Goal: Transaction & Acquisition: Download file/media

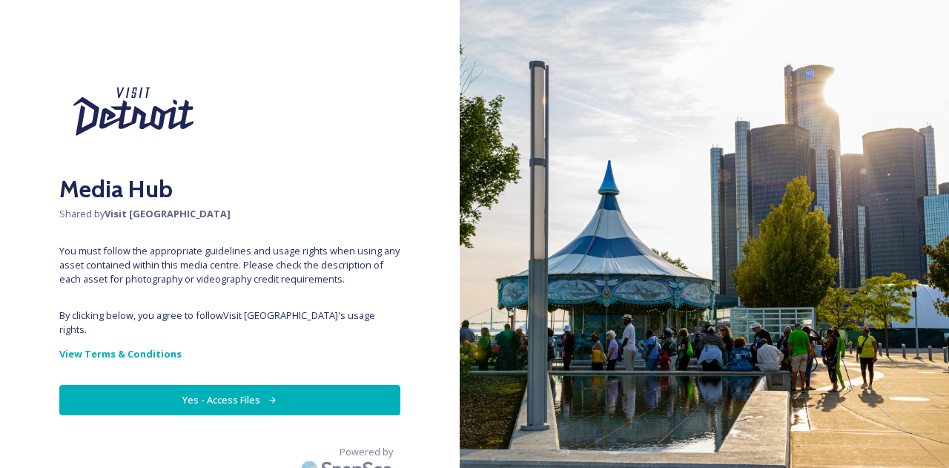
click at [202, 391] on button "Yes - Access Files" at bounding box center [229, 400] width 341 height 30
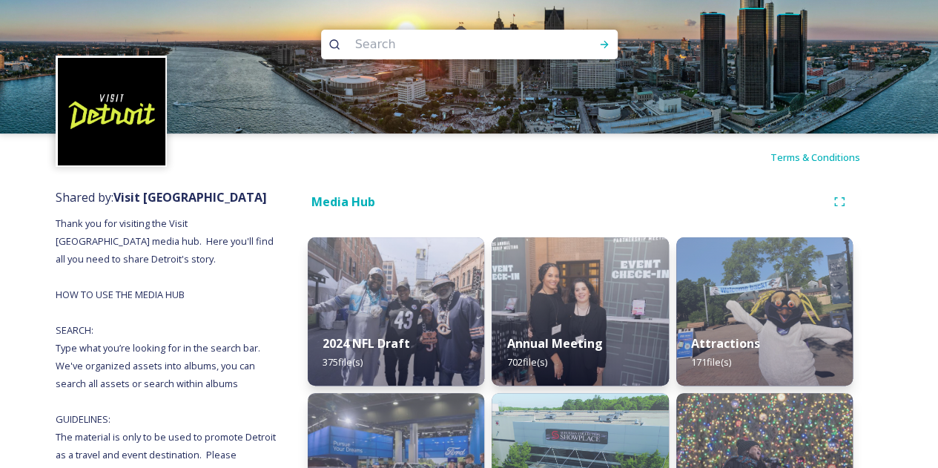
click at [432, 48] on input at bounding box center [449, 44] width 203 height 33
type input "free press marathon"
click at [604, 42] on icon at bounding box center [604, 44] width 8 height 7
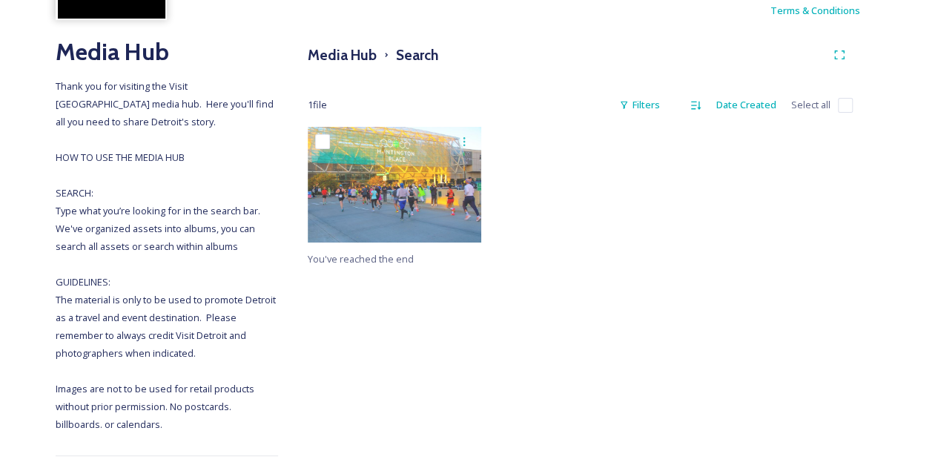
scroll to position [148, 0]
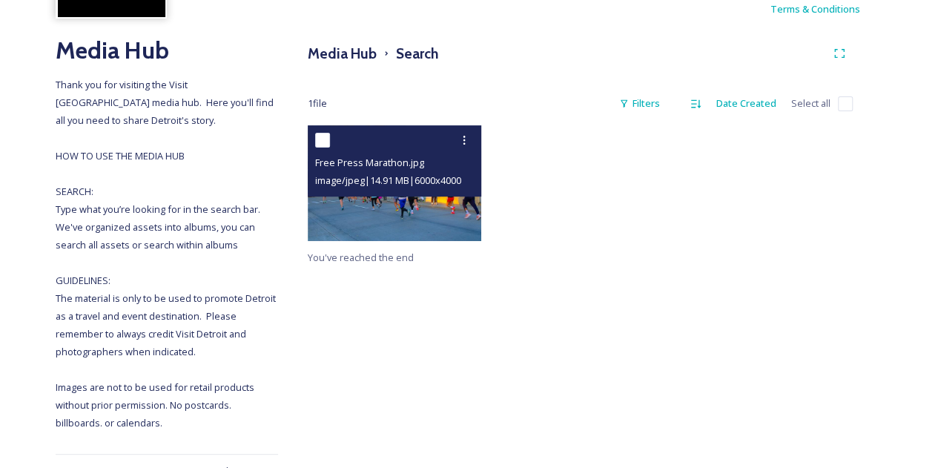
click at [418, 220] on img at bounding box center [395, 183] width 174 height 116
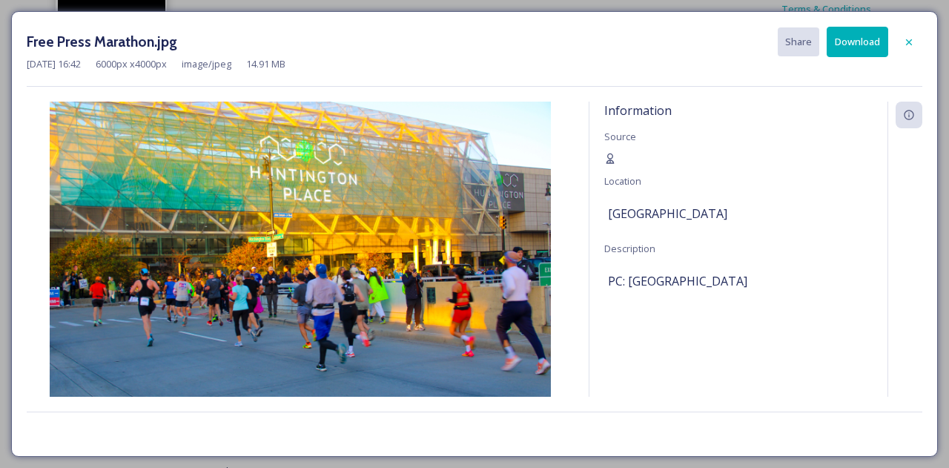
click at [853, 37] on button "Download" at bounding box center [858, 42] width 62 height 30
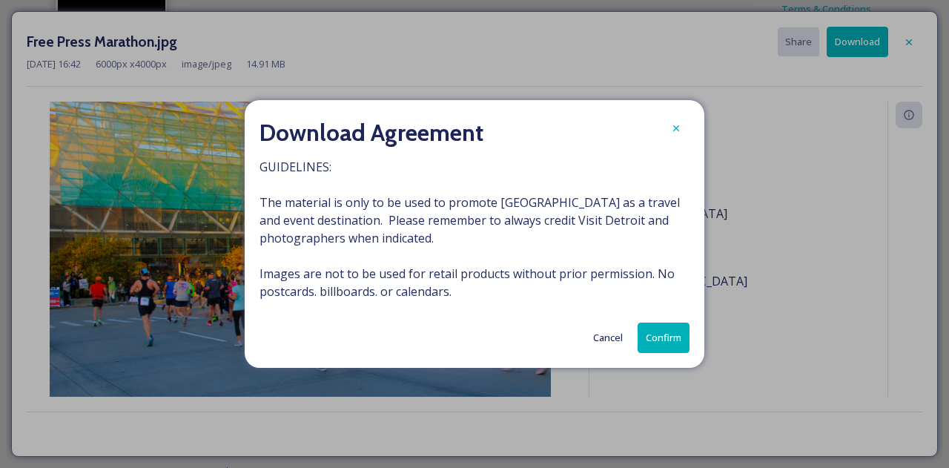
click at [666, 345] on button "Confirm" at bounding box center [664, 338] width 52 height 30
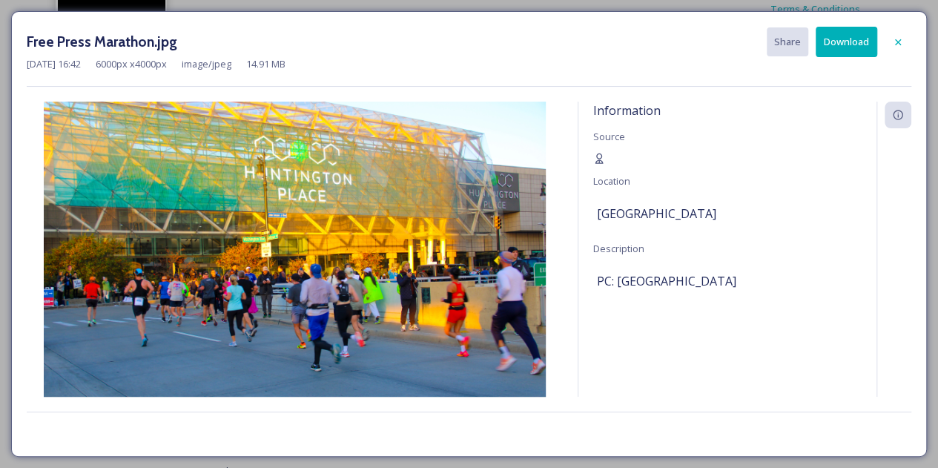
drag, startPoint x: 898, startPoint y: 42, endPoint x: 885, endPoint y: 19, distance: 26.6
click at [899, 42] on icon at bounding box center [898, 42] width 6 height 6
